Goal: Transaction & Acquisition: Purchase product/service

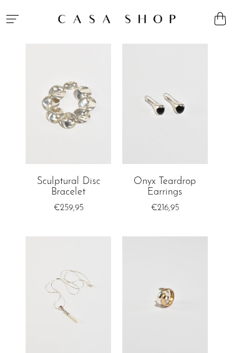
click at [19, 12] on icon "Menu" at bounding box center [12, 18] width 15 height 15
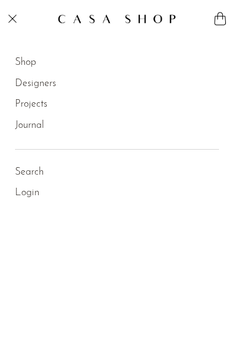
click at [37, 85] on link "Designers" at bounding box center [35, 84] width 41 height 16
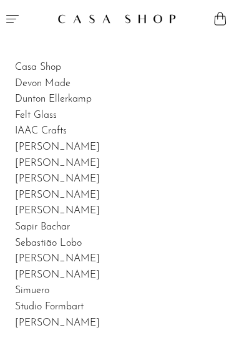
click at [18, 21] on icon "Menu" at bounding box center [12, 18] width 15 height 15
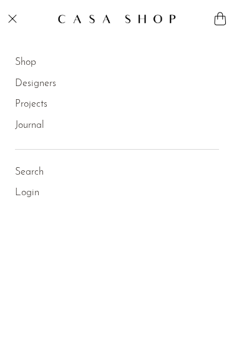
click at [39, 79] on link "Designers" at bounding box center [35, 84] width 41 height 16
click at [25, 64] on link "Shop" at bounding box center [25, 63] width 21 height 16
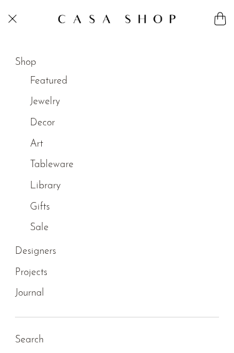
click at [48, 105] on link "Jewelry" at bounding box center [45, 102] width 30 height 16
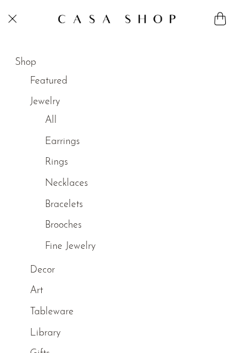
click at [54, 125] on link "All" at bounding box center [51, 121] width 12 height 16
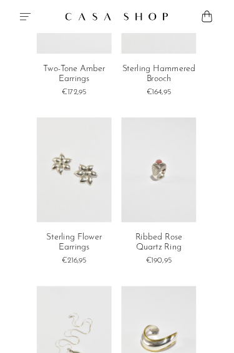
scroll to position [680, 0]
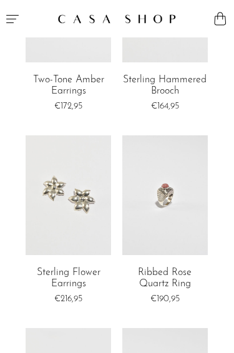
click at [66, 200] on link at bounding box center [68, 195] width 85 height 120
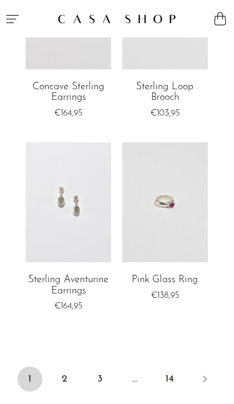
scroll to position [3187, 0]
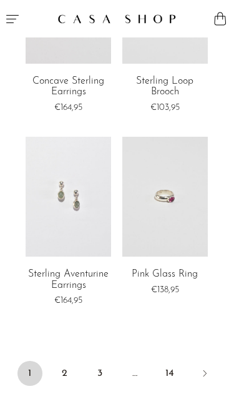
click at [61, 353] on link "2" at bounding box center [64, 373] width 25 height 25
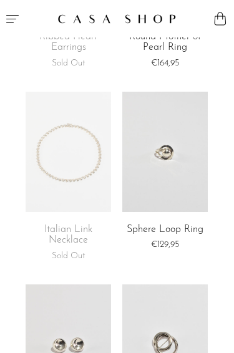
scroll to position [2842, 0]
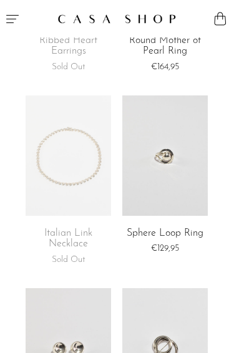
click at [70, 176] on link at bounding box center [68, 155] width 85 height 120
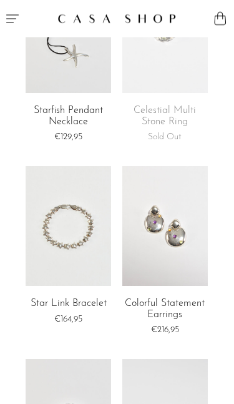
scroll to position [2000, 0]
click at [81, 229] on link at bounding box center [68, 226] width 85 height 120
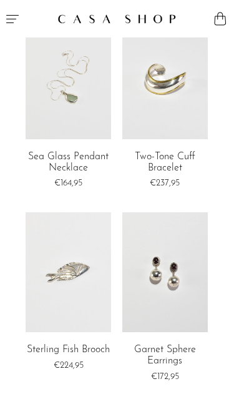
scroll to position [1010, 0]
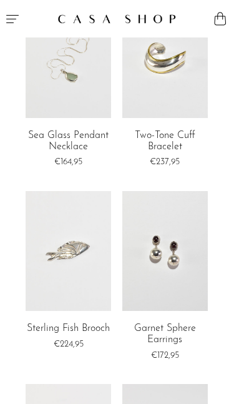
click at [50, 285] on link at bounding box center [68, 251] width 85 height 120
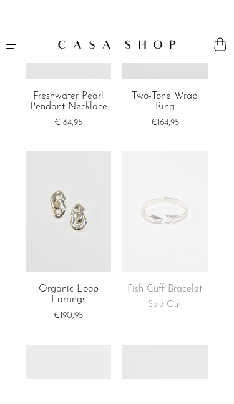
scroll to position [305, 0]
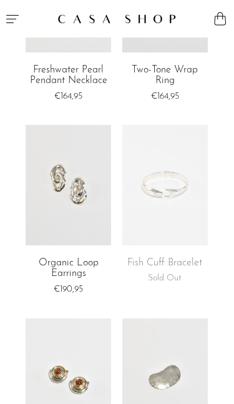
click at [170, 220] on link at bounding box center [164, 185] width 85 height 120
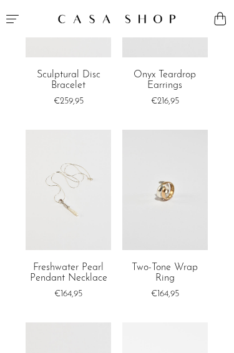
scroll to position [0, 0]
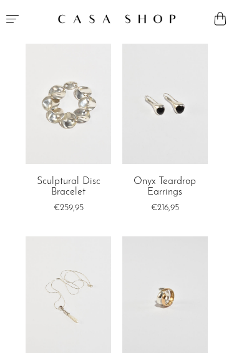
click at [71, 120] on link at bounding box center [68, 104] width 85 height 120
click at [175, 124] on link at bounding box center [164, 104] width 85 height 120
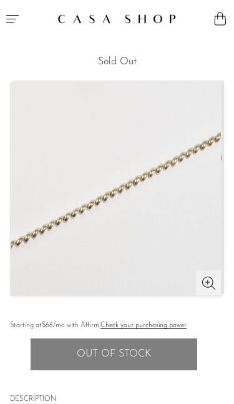
scroll to position [34, 0]
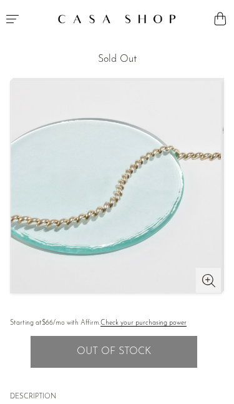
click at [125, 195] on img at bounding box center [116, 187] width 210 height 212
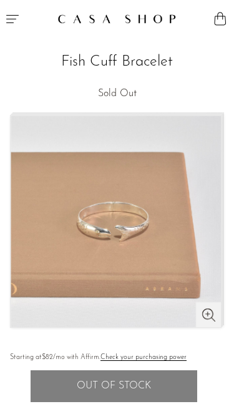
click at [144, 273] on img at bounding box center [116, 221] width 210 height 212
